Goal: Find contact information: Find contact information

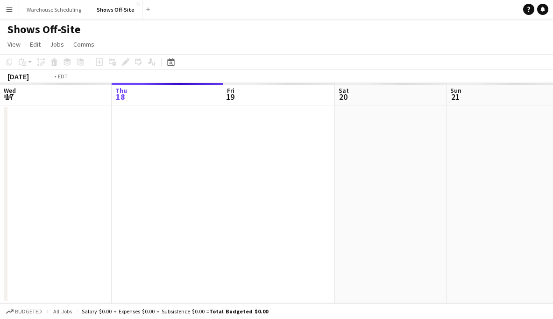
scroll to position [0, 321]
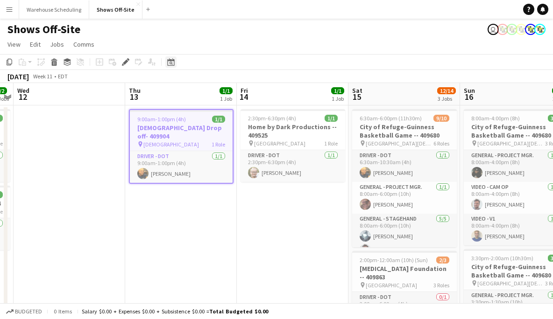
click at [173, 63] on icon "Date picker" at bounding box center [170, 61] width 7 height 7
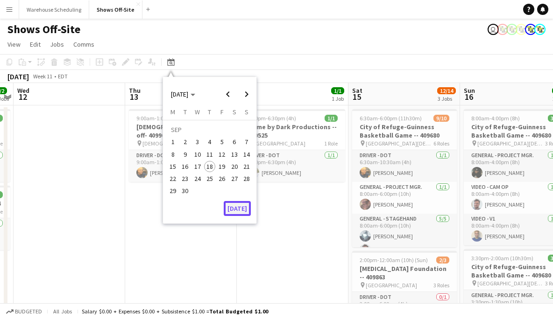
click at [238, 203] on button "[DATE]" at bounding box center [237, 208] width 27 height 15
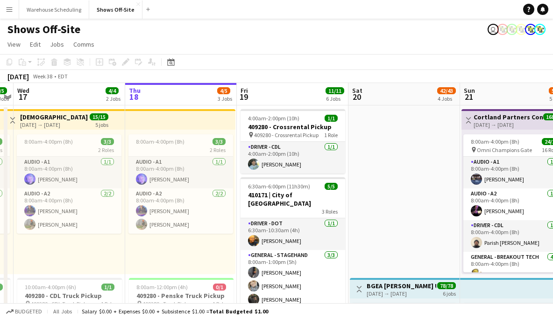
scroll to position [27, 0]
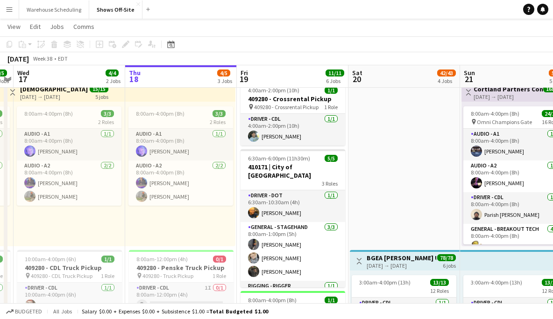
click at [15, 10] on button "Menu" at bounding box center [9, 9] width 19 height 19
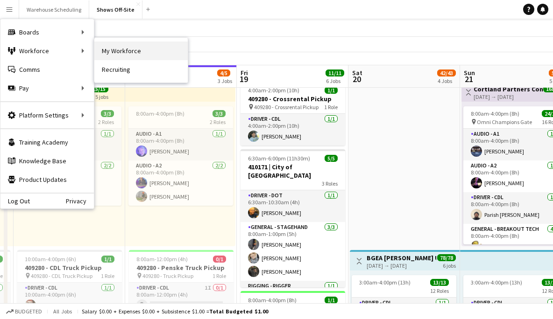
click at [122, 45] on link "My Workforce" at bounding box center [140, 51] width 93 height 19
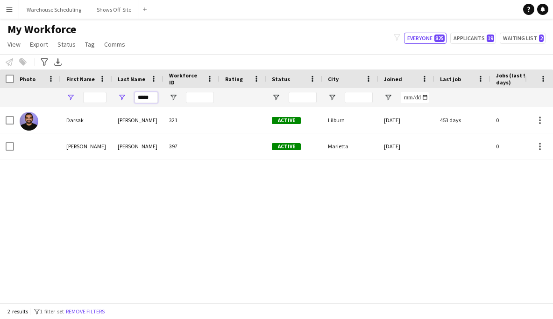
drag, startPoint x: 151, startPoint y: 98, endPoint x: 71, endPoint y: 98, distance: 79.9
click at [71, 98] on div "*****" at bounding box center [506, 97] width 1012 height 19
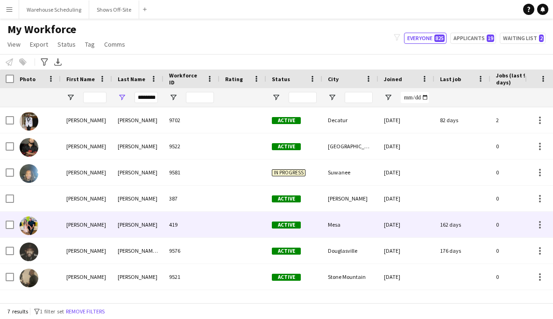
click at [149, 229] on div "Williams" at bounding box center [137, 225] width 51 height 26
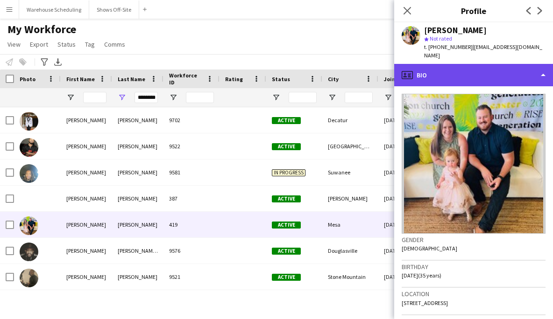
click at [477, 69] on div "profile Bio" at bounding box center [473, 75] width 159 height 22
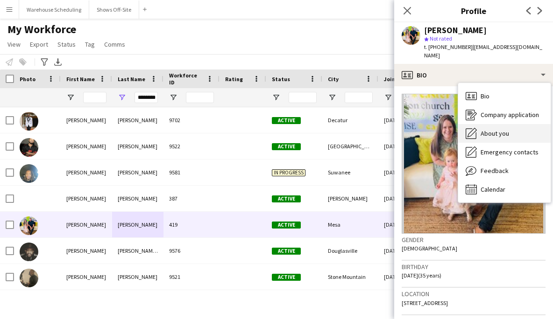
click at [496, 134] on div "About you About you" at bounding box center [504, 133] width 92 height 19
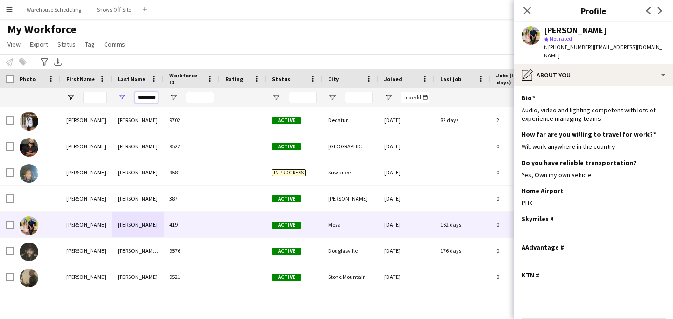
scroll to position [0, 0]
drag, startPoint x: 137, startPoint y: 98, endPoint x: 203, endPoint y: 97, distance: 66.3
click at [204, 97] on div "********" at bounding box center [506, 97] width 1012 height 19
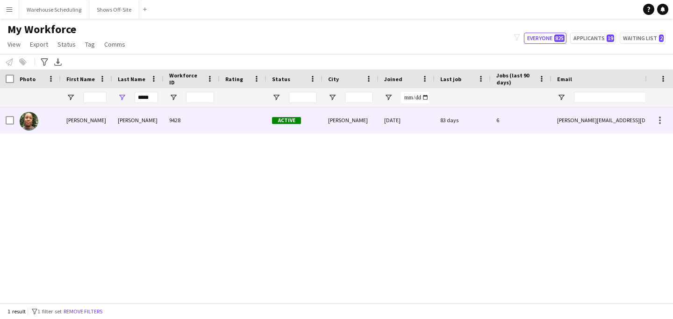
click at [160, 121] on div "Fritz" at bounding box center [137, 120] width 51 height 26
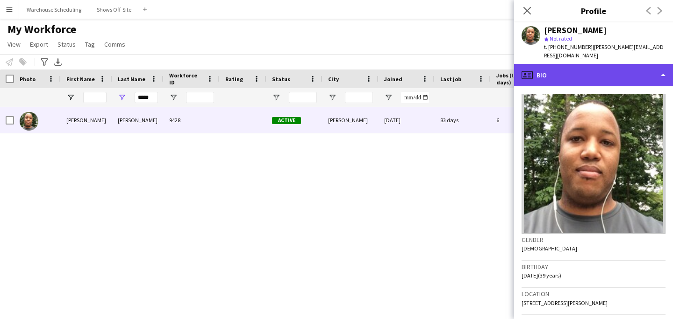
click at [552, 78] on div "profile Bio" at bounding box center [593, 75] width 159 height 22
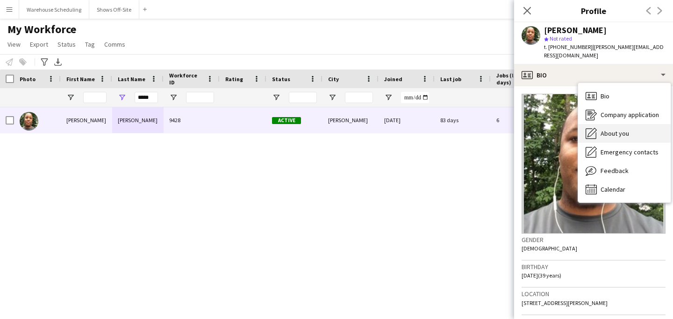
click at [552, 132] on div "About you About you" at bounding box center [624, 133] width 92 height 19
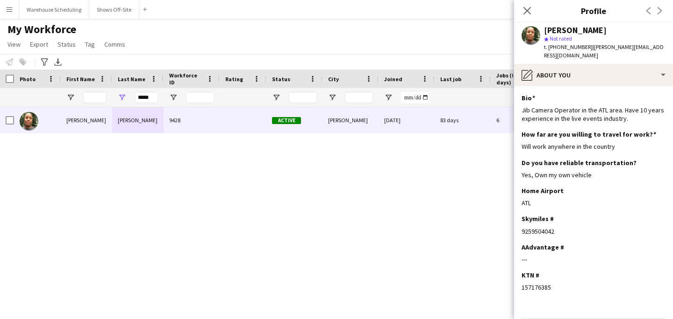
drag, startPoint x: 553, startPoint y: 223, endPoint x: 518, endPoint y: 222, distance: 34.6
click at [518, 222] on app-section-data-types "Bio Edit this field Jib Camera Operator in the ATL area. Have 10 years experien…" at bounding box center [593, 202] width 159 height 233
copy div "9259504042"
drag, startPoint x: 152, startPoint y: 97, endPoint x: 118, endPoint y: 96, distance: 34.1
click at [118, 96] on div "*****" at bounding box center [137, 97] width 51 height 19
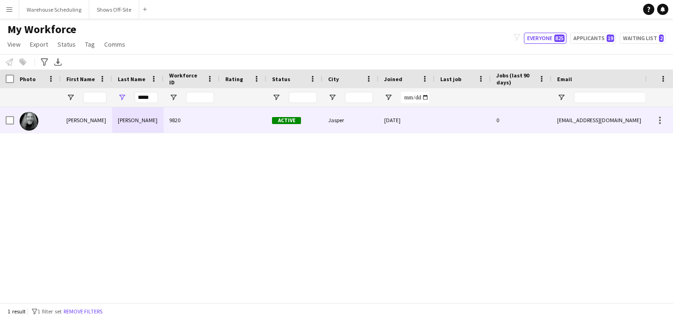
click at [133, 122] on div "Curry" at bounding box center [137, 120] width 51 height 26
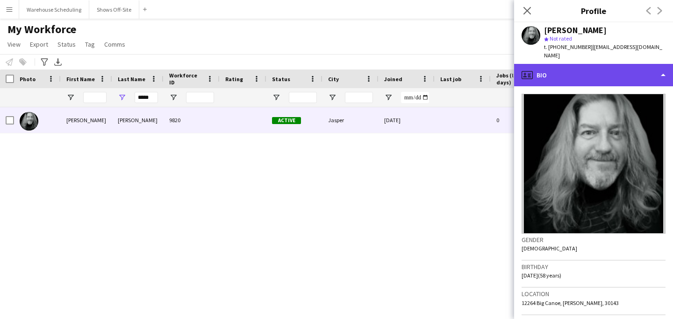
click at [552, 66] on div "profile Bio" at bounding box center [593, 75] width 159 height 22
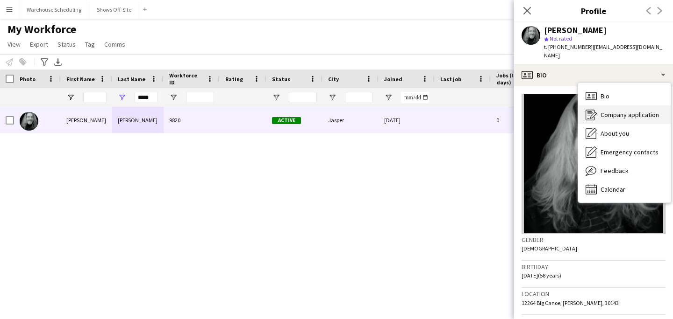
click at [552, 113] on div "Company application Company application" at bounding box center [624, 115] width 92 height 19
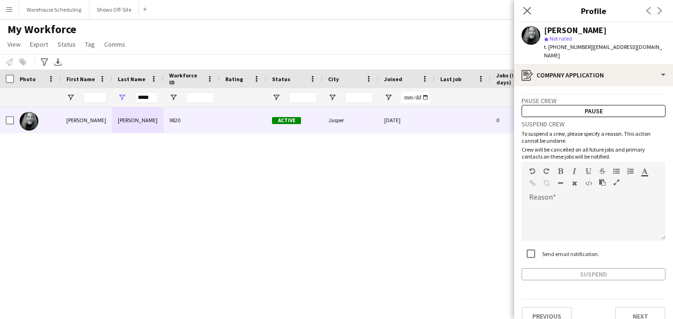
click at [552, 86] on app-crew-profile-application "Pause crew Pause Suspend crew To suspend a crew, please specify a reason. This …" at bounding box center [593, 202] width 159 height 233
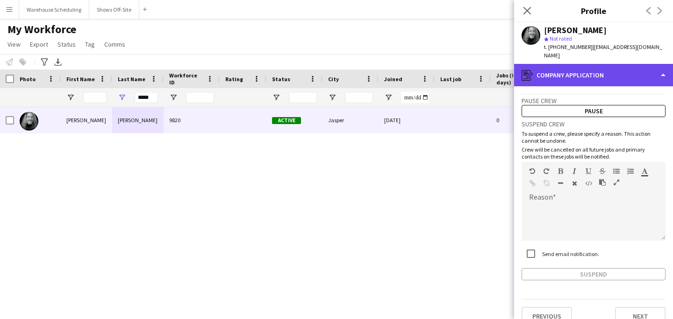
click at [552, 75] on div "register Company application" at bounding box center [593, 75] width 159 height 22
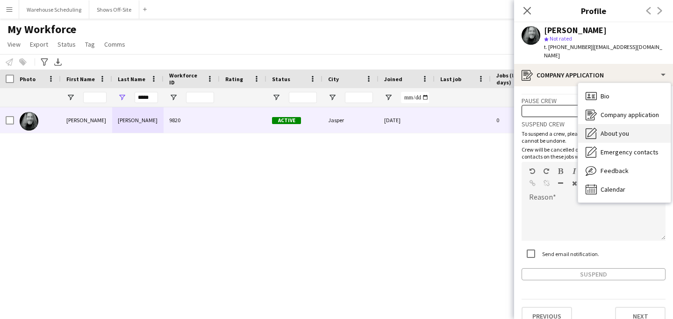
click at [552, 129] on span "About you" at bounding box center [614, 133] width 28 height 8
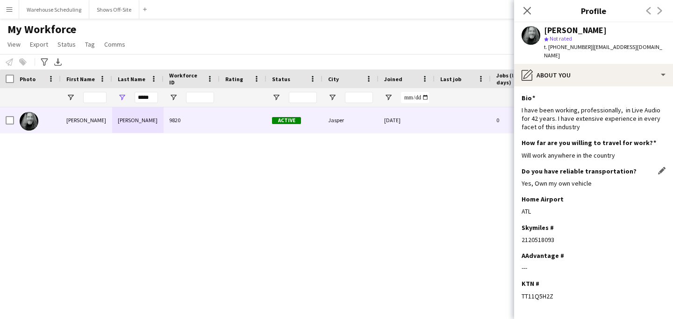
scroll to position [27, 0]
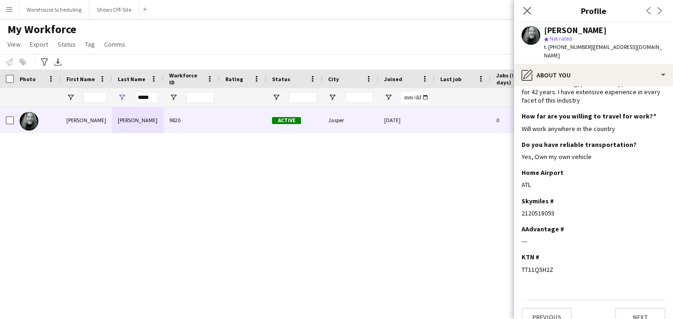
drag, startPoint x: 553, startPoint y: 205, endPoint x: 519, endPoint y: 205, distance: 34.1
click at [519, 205] on app-section-data-types "Bio Edit this field I have been working, professionally, in Live Audio for 42 y…" at bounding box center [593, 202] width 159 height 233
copy div "2120518093"
drag, startPoint x: 149, startPoint y: 102, endPoint x: 117, endPoint y: 99, distance: 32.4
click at [119, 99] on div "*****" at bounding box center [137, 97] width 51 height 19
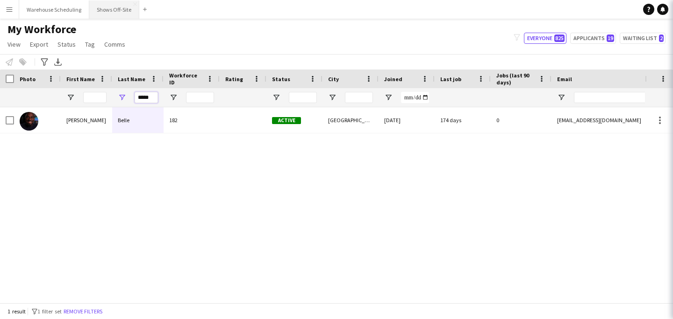
type input "*****"
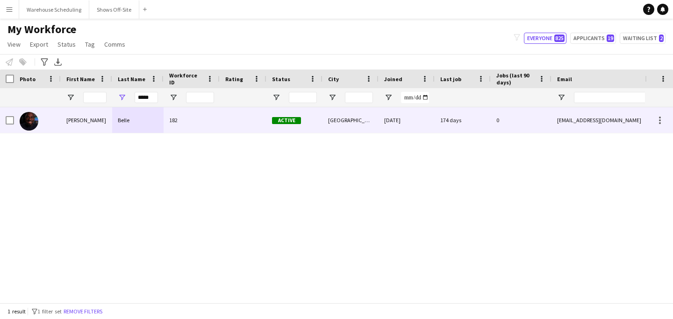
click at [148, 127] on div "Belle" at bounding box center [137, 120] width 51 height 26
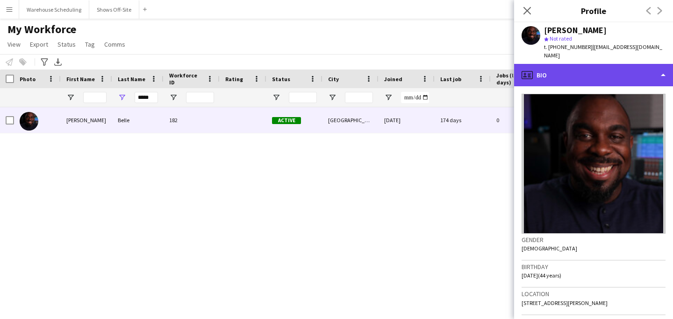
click at [552, 64] on div "profile Bio" at bounding box center [593, 75] width 159 height 22
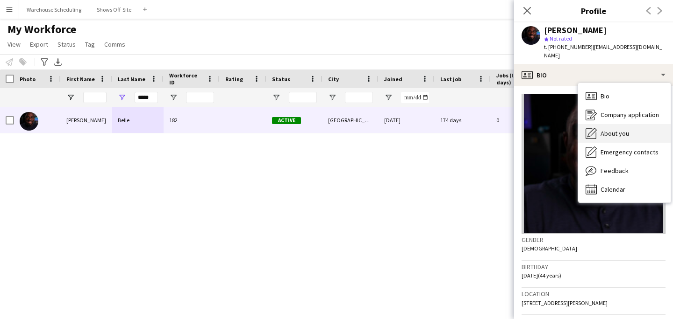
click at [552, 132] on div "About you About you" at bounding box center [624, 133] width 92 height 19
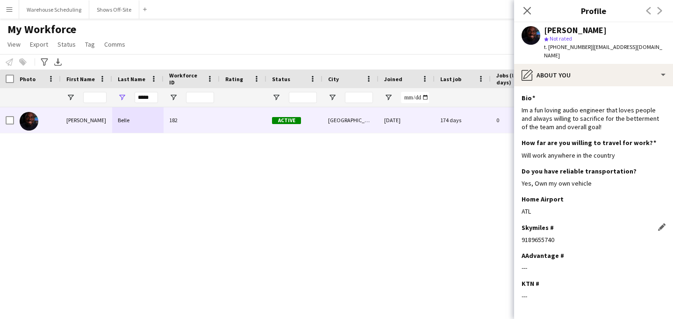
drag, startPoint x: 551, startPoint y: 233, endPoint x: 522, endPoint y: 234, distance: 28.5
click at [521, 236] on div "9189655740" at bounding box center [593, 240] width 144 height 8
copy div "9189655740"
click at [191, 98] on input "Workforce ID Filter Input" at bounding box center [200, 97] width 28 height 11
type input "*"
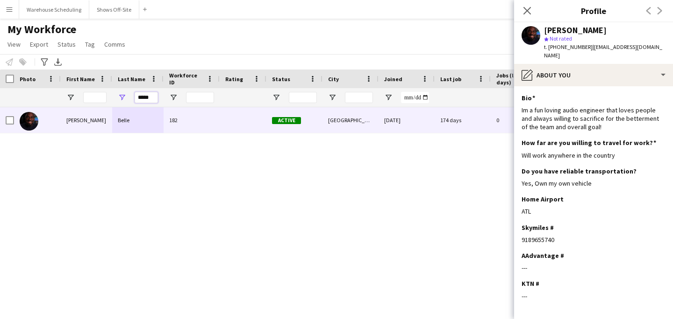
drag, startPoint x: 155, startPoint y: 95, endPoint x: 113, endPoint y: 96, distance: 42.5
click at [113, 96] on div "*****" at bounding box center [137, 97] width 51 height 19
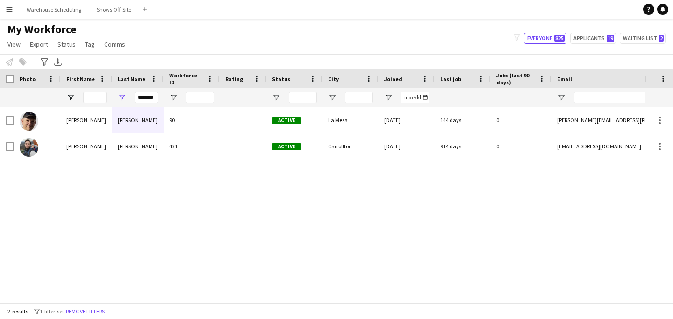
scroll to position [0, 0]
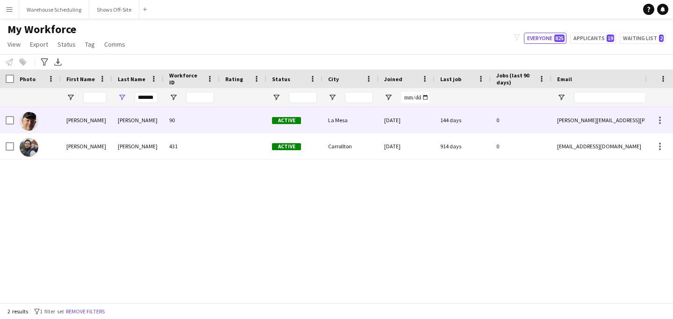
click at [111, 109] on div "Jim" at bounding box center [86, 120] width 51 height 26
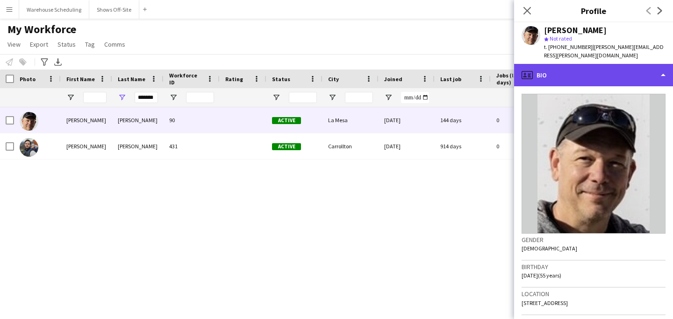
click at [552, 74] on div "profile Bio" at bounding box center [593, 75] width 159 height 22
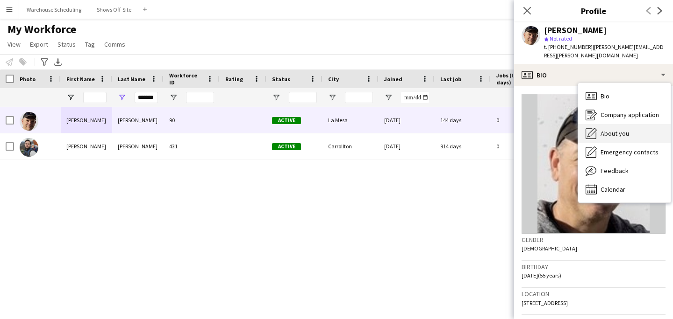
click at [552, 129] on span "About you" at bounding box center [614, 133] width 28 height 8
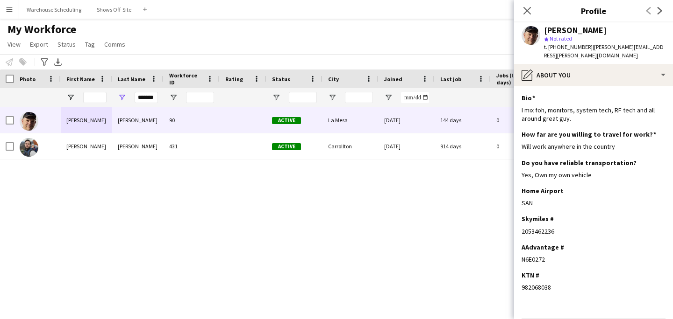
drag, startPoint x: 555, startPoint y: 223, endPoint x: 520, endPoint y: 223, distance: 35.0
click at [520, 223] on app-section-data-types "Bio Edit this field I mix foh, monitors, system tech, RF tech and all around gr…" at bounding box center [593, 202] width 159 height 233
copy div "2053462236"
drag, startPoint x: 138, startPoint y: 98, endPoint x: 179, endPoint y: 98, distance: 41.1
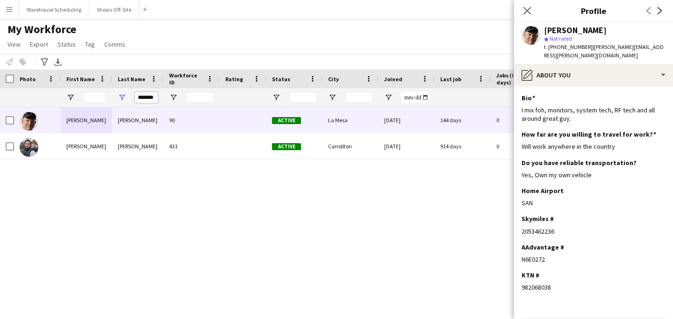
click at [181, 100] on div "*******" at bounding box center [506, 97] width 1012 height 19
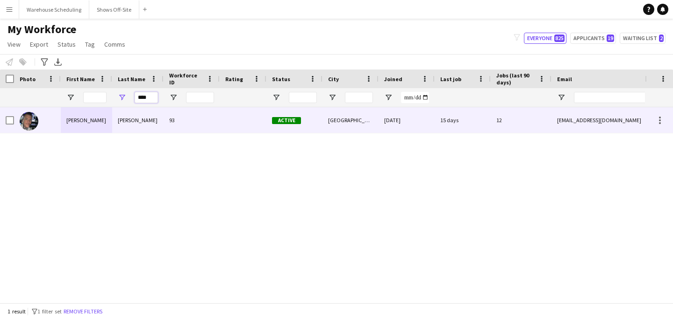
type input "****"
click at [179, 126] on div "93" at bounding box center [191, 120] width 56 height 26
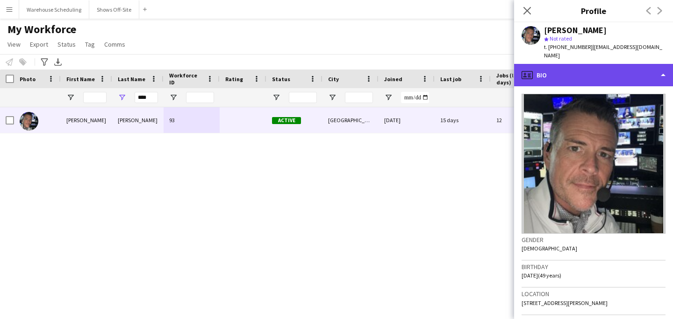
click at [552, 64] on div "profile Bio" at bounding box center [593, 75] width 159 height 22
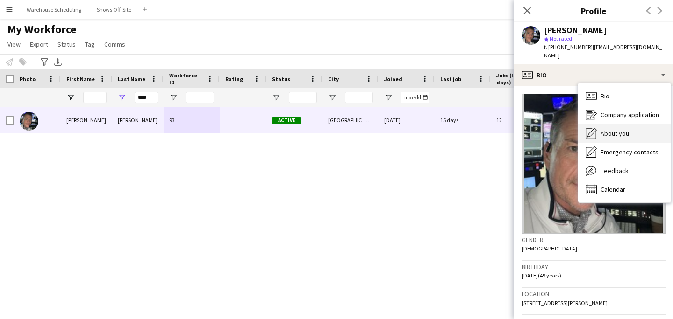
click at [552, 124] on div "About you About you" at bounding box center [624, 133] width 92 height 19
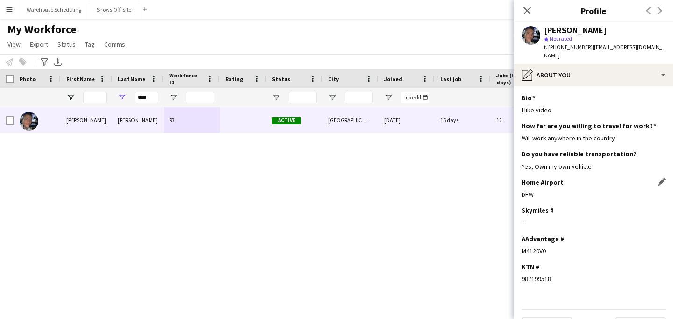
scroll to position [2, 0]
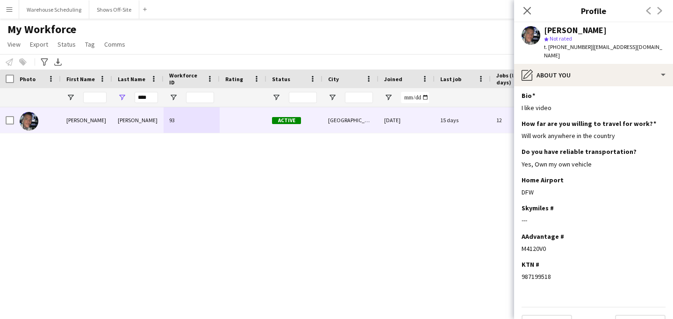
drag, startPoint x: 545, startPoint y: 242, endPoint x: 516, endPoint y: 242, distance: 28.5
click at [516, 242] on app-section-data-types "Bio Edit this field I like video How far are you willing to travel for work? Ed…" at bounding box center [593, 202] width 159 height 233
copy div "M4120V0"
click at [536, 50] on div "Toby Bohl star Not rated t. +12254454835 | tobybohl@gmail.com" at bounding box center [593, 43] width 159 height 42
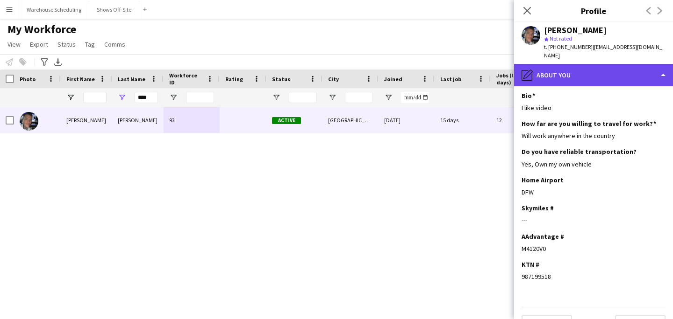
click at [540, 64] on div "pencil4 About you" at bounding box center [593, 75] width 159 height 22
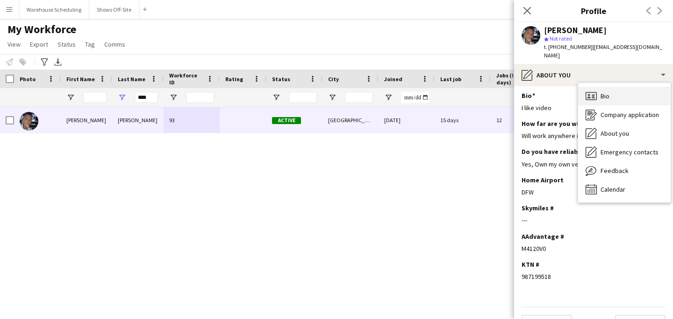
click at [552, 91] on icon "Bio" at bounding box center [590, 96] width 11 height 11
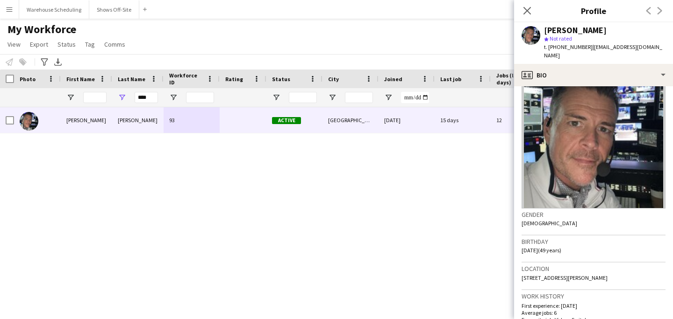
scroll to position [36, 0]
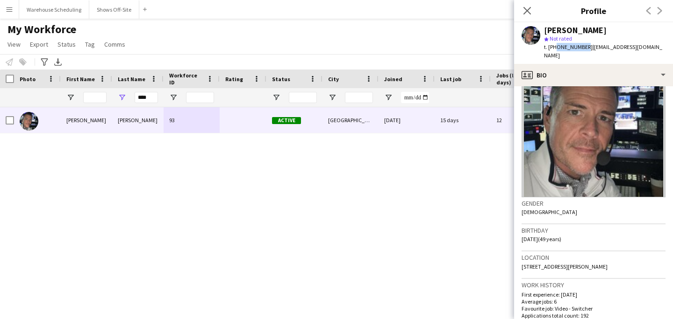
drag, startPoint x: 553, startPoint y: 47, endPoint x: 580, endPoint y: 47, distance: 26.6
click at [552, 47] on span "t. +12254454835" at bounding box center [568, 46] width 49 height 7
copy span "2254454835"
click at [3, 15] on button "Menu" at bounding box center [9, 9] width 19 height 19
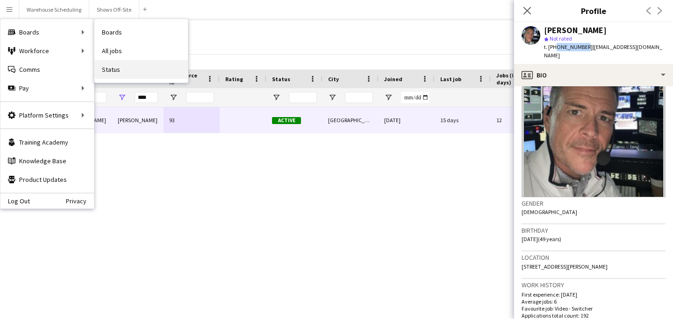
click at [120, 65] on link "Status" at bounding box center [140, 69] width 93 height 19
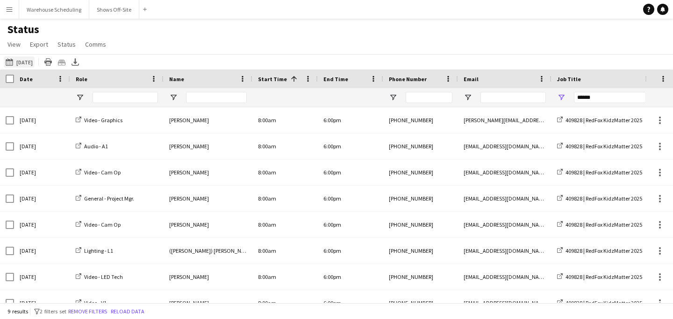
click at [31, 64] on button "09-18-2025 to 09-24-2025 10-07-2025" at bounding box center [19, 62] width 31 height 11
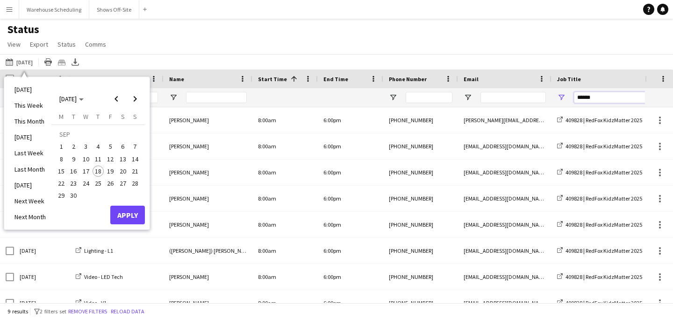
click at [552, 103] on input "******" at bounding box center [627, 97] width 108 height 11
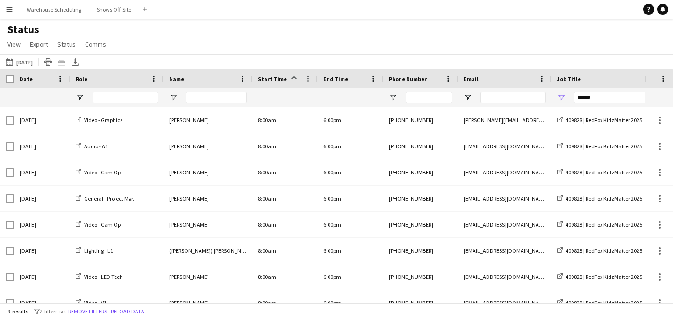
click at [36, 71] on div "Date" at bounding box center [42, 79] width 45 height 19
click at [35, 60] on button "09-18-2025 to 09-24-2025 10-07-2025" at bounding box center [19, 62] width 31 height 11
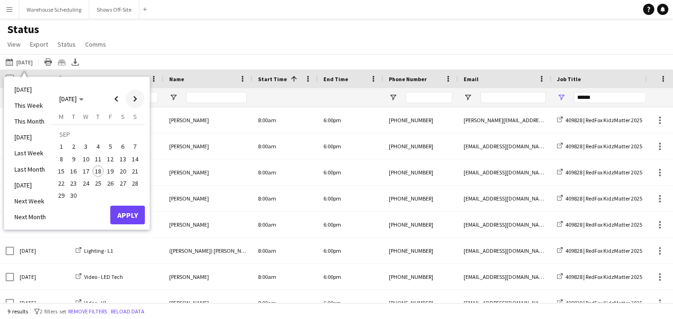
click at [134, 97] on span "Next month" at bounding box center [135, 99] width 19 height 19
click at [113, 147] on span "3" at bounding box center [110, 147] width 11 height 11
click at [128, 210] on button "Apply" at bounding box center [127, 215] width 35 height 19
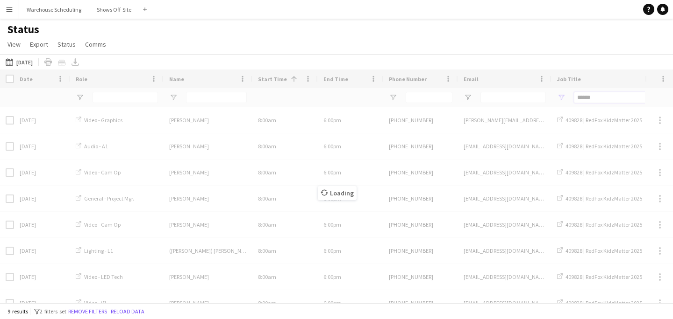
click at [552, 100] on input "******" at bounding box center [627, 97] width 108 height 11
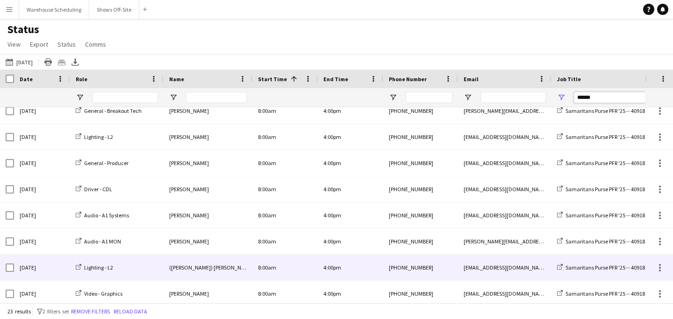
scroll to position [168, 0]
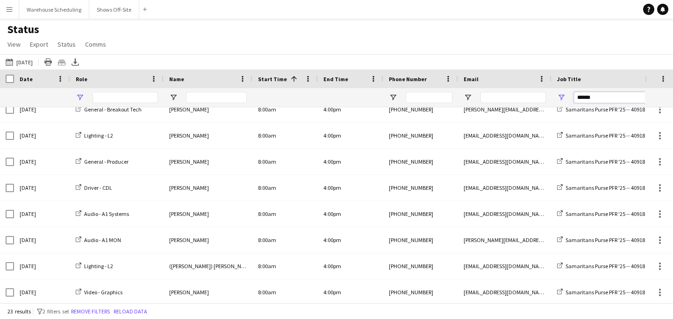
type input "******"
click at [81, 98] on span "Open Filter Menu" at bounding box center [80, 97] width 8 height 8
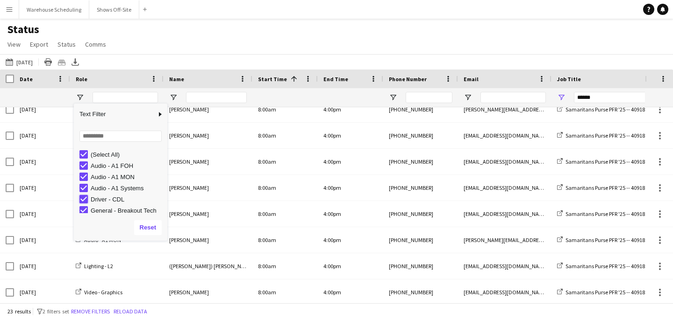
type input "**********"
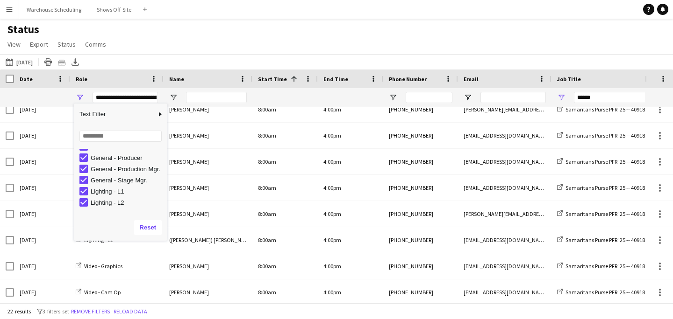
scroll to position [0, 0]
click at [205, 48] on div "Status View Views Default view New view Update view Delete view Edit name Custo…" at bounding box center [336, 38] width 673 height 32
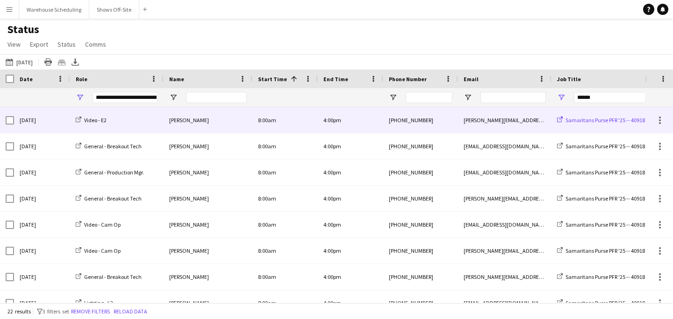
click at [552, 120] on span "Samaritans Purse PFR '25 -- 409188" at bounding box center [606, 120] width 82 height 7
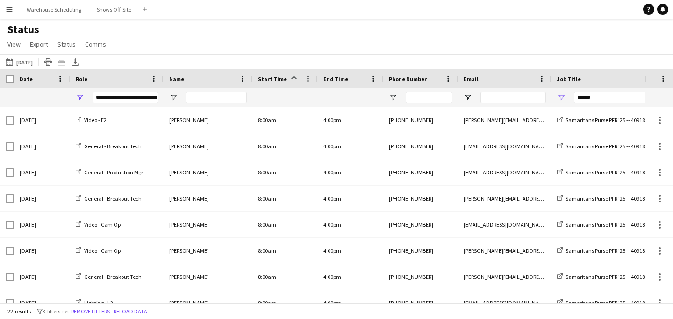
click at [10, 6] on app-icon "Menu" at bounding box center [9, 9] width 7 height 7
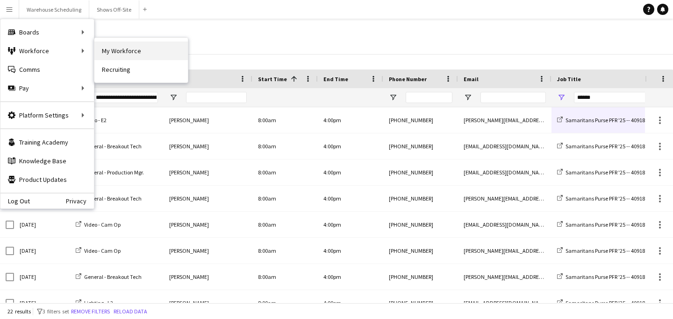
click at [145, 48] on link "My Workforce" at bounding box center [140, 51] width 93 height 19
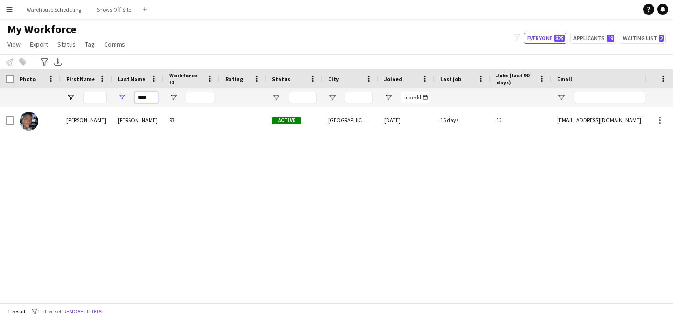
drag, startPoint x: 149, startPoint y: 99, endPoint x: 108, endPoint y: 99, distance: 41.6
click at [108, 99] on div "****" at bounding box center [506, 97] width 1012 height 19
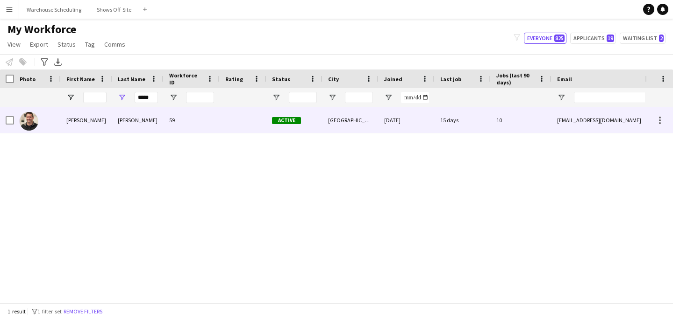
click at [132, 116] on div "Spivey" at bounding box center [137, 120] width 51 height 26
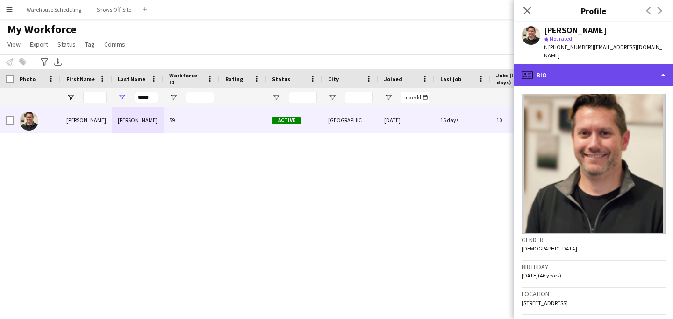
click at [552, 71] on div "profile Bio" at bounding box center [593, 75] width 159 height 22
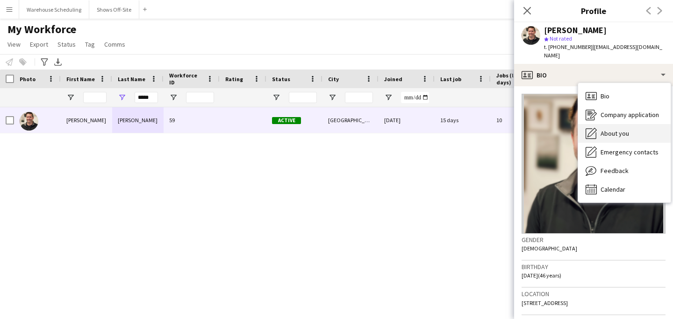
click at [552, 129] on span "About you" at bounding box center [614, 133] width 28 height 8
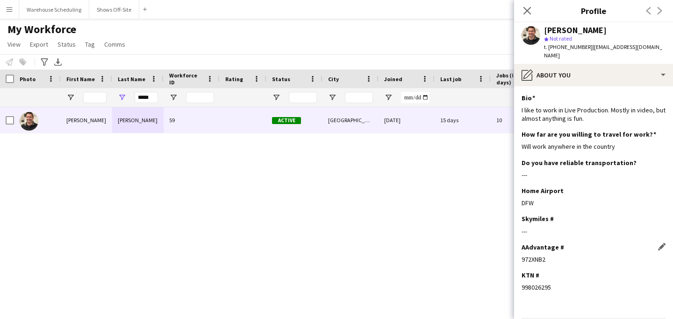
drag, startPoint x: 545, startPoint y: 251, endPoint x: 521, endPoint y: 251, distance: 23.4
click at [521, 255] on div "972XNB2" at bounding box center [593, 259] width 144 height 8
copy div "972XNB2"
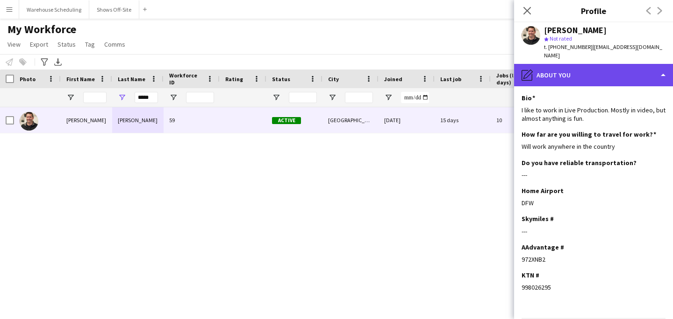
click at [552, 64] on div "pencil4 About you" at bounding box center [593, 75] width 159 height 22
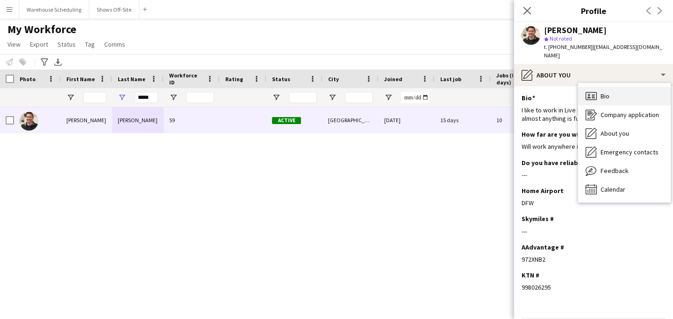
click at [552, 87] on div "Bio Bio" at bounding box center [624, 96] width 92 height 19
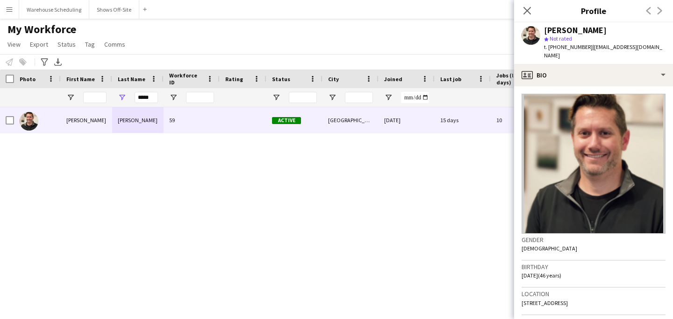
scroll to position [1, 0]
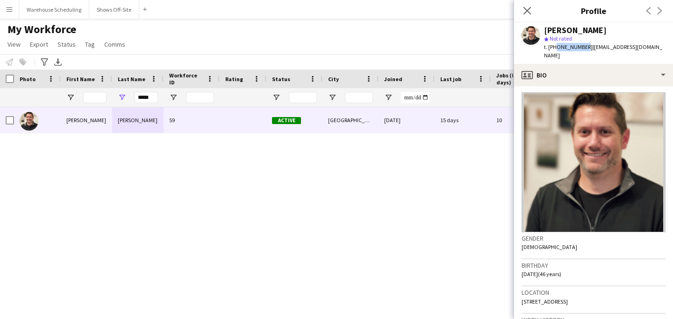
drag, startPoint x: 553, startPoint y: 47, endPoint x: 580, endPoint y: 50, distance: 27.2
click at [552, 50] on span "t. +18173133750" at bounding box center [568, 46] width 49 height 7
copy span "8173133750"
drag, startPoint x: 147, startPoint y: 99, endPoint x: 120, endPoint y: 99, distance: 27.6
click at [120, 99] on div "*****" at bounding box center [137, 97] width 51 height 19
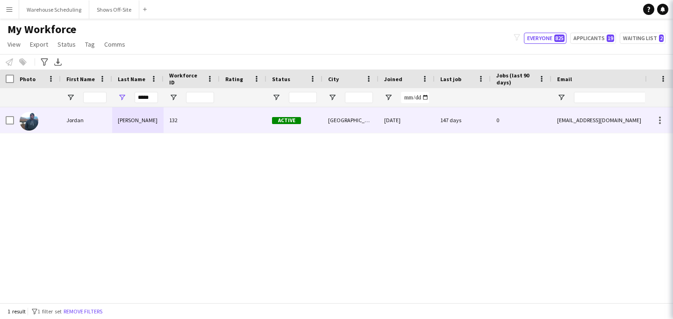
click at [139, 118] on div "Huett" at bounding box center [137, 120] width 51 height 26
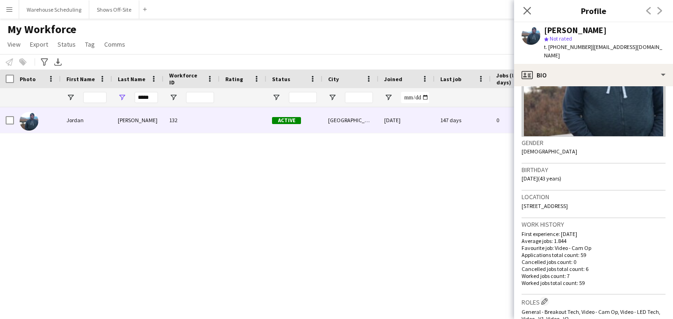
scroll to position [116, 0]
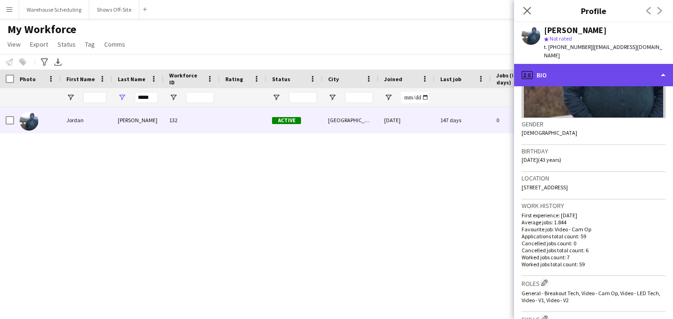
click at [552, 68] on div "profile Bio" at bounding box center [593, 75] width 159 height 22
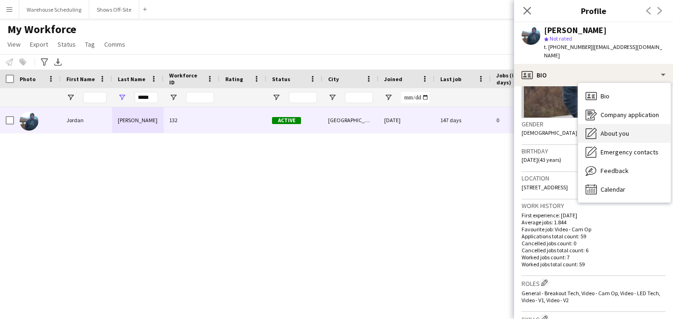
click at [552, 124] on div "About you About you" at bounding box center [624, 133] width 92 height 19
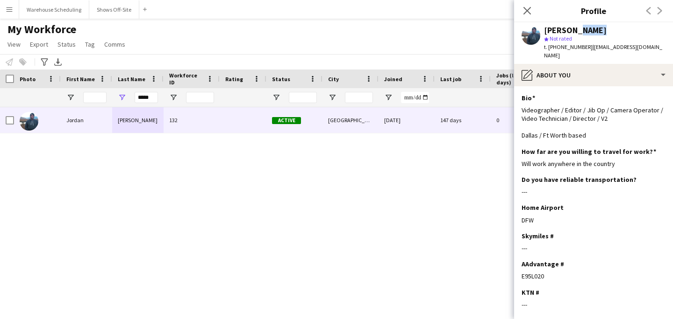
drag, startPoint x: 574, startPoint y: 32, endPoint x: 597, endPoint y: 32, distance: 23.4
click at [552, 32] on div "[PERSON_NAME]" at bounding box center [604, 30] width 121 height 8
drag, startPoint x: 544, startPoint y: 269, endPoint x: 522, endPoint y: 268, distance: 22.0
click at [522, 272] on div "E95L020" at bounding box center [593, 276] width 144 height 8
copy div "E95L020"
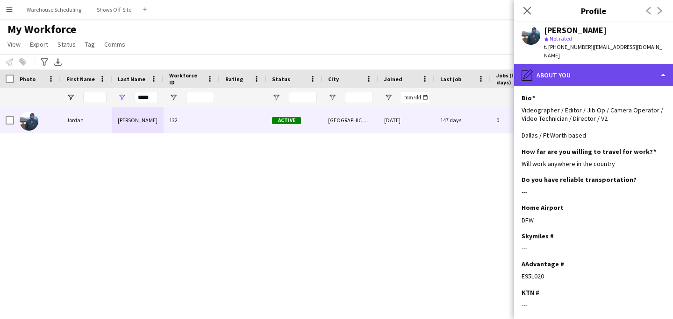
click at [537, 67] on div "pencil4 About you" at bounding box center [593, 75] width 159 height 22
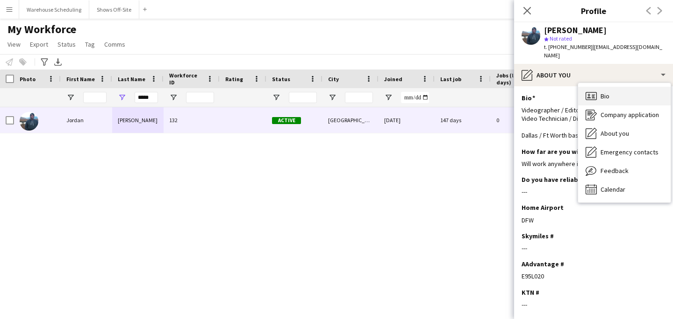
click at [552, 91] on icon "Bio" at bounding box center [590, 96] width 11 height 11
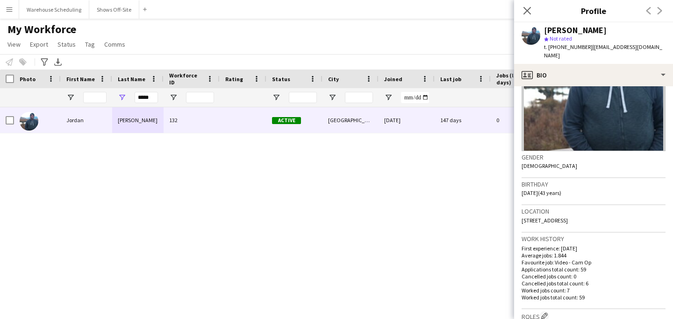
scroll to position [94, 0]
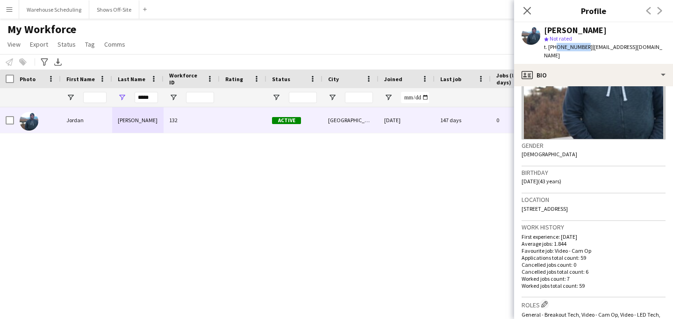
drag, startPoint x: 553, startPoint y: 49, endPoint x: 580, endPoint y: 48, distance: 26.6
click at [552, 48] on span "t. +18179030400" at bounding box center [568, 46] width 49 height 7
drag, startPoint x: 140, startPoint y: 99, endPoint x: 130, endPoint y: 99, distance: 9.8
click at [130, 99] on div "*****" at bounding box center [137, 97] width 51 height 19
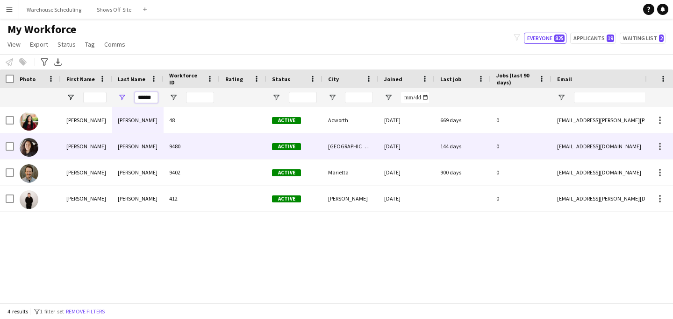
type input "******"
click at [166, 152] on div "9480" at bounding box center [191, 147] width 56 height 26
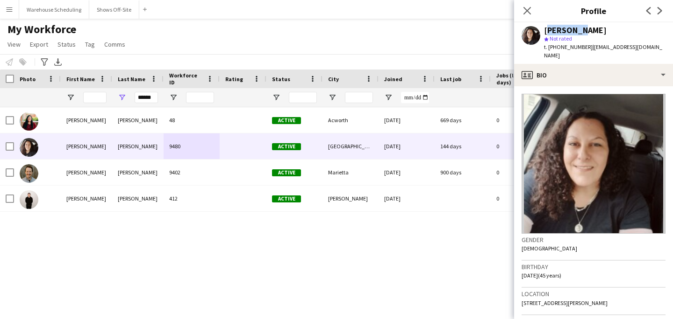
drag, startPoint x: 574, startPoint y: 32, endPoint x: 546, endPoint y: 32, distance: 28.5
click at [545, 32] on div "[PERSON_NAME]" at bounding box center [575, 30] width 63 height 8
drag, startPoint x: 577, startPoint y: 30, endPoint x: 609, endPoint y: 29, distance: 32.2
click at [552, 29] on div "[PERSON_NAME]" at bounding box center [604, 30] width 121 height 8
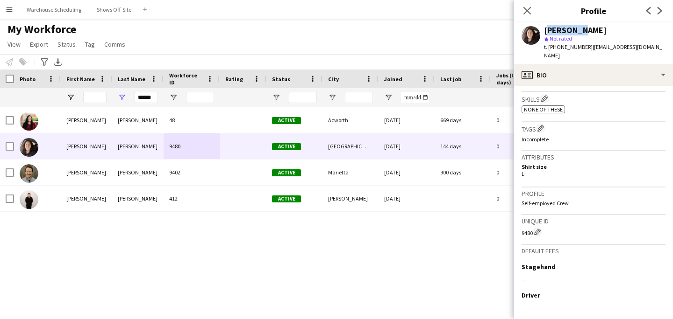
scroll to position [412, 0]
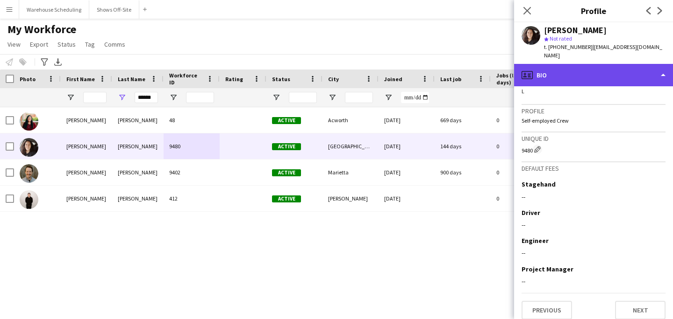
click at [552, 64] on div "profile Bio" at bounding box center [593, 75] width 159 height 22
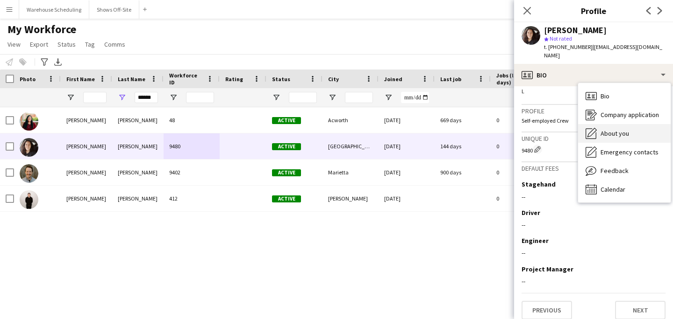
click at [552, 124] on div "About you About you" at bounding box center [624, 133] width 92 height 19
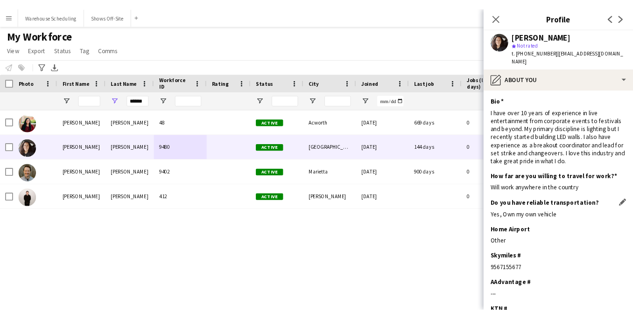
scroll to position [67, 0]
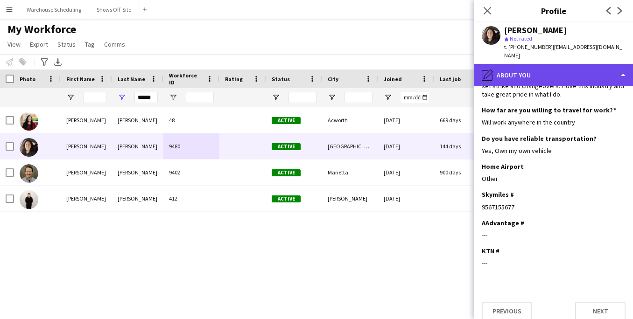
click at [540, 64] on div "pencil4 About you" at bounding box center [553, 75] width 159 height 22
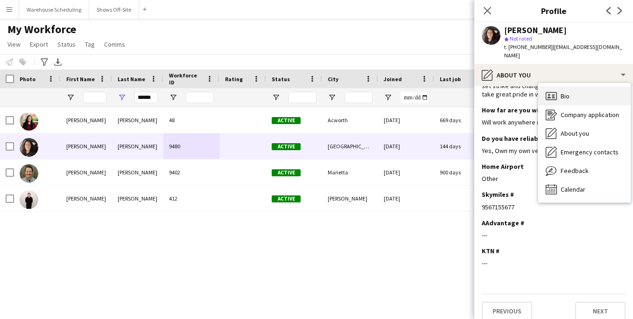
click at [552, 87] on div "Bio Bio" at bounding box center [584, 96] width 92 height 19
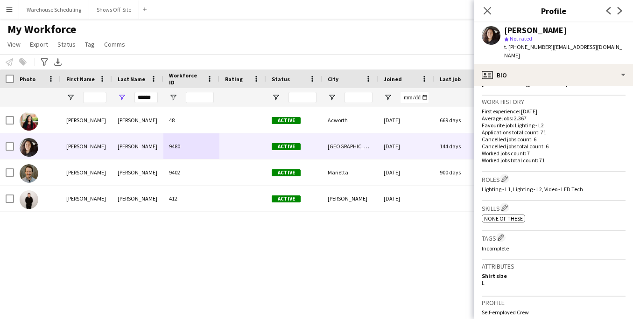
scroll to position [327, 0]
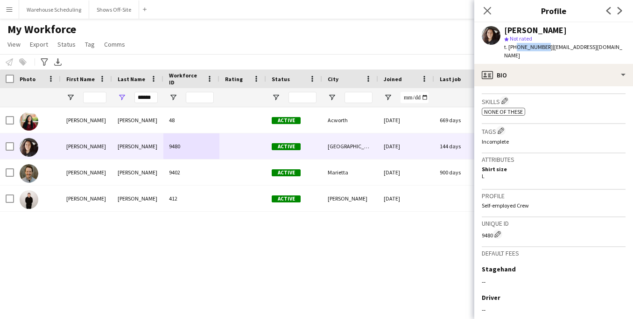
drag, startPoint x: 514, startPoint y: 46, endPoint x: 542, endPoint y: 46, distance: 28.5
click at [542, 46] on span "t. +13212086596" at bounding box center [528, 46] width 49 height 7
